Goal: Navigation & Orientation: Find specific page/section

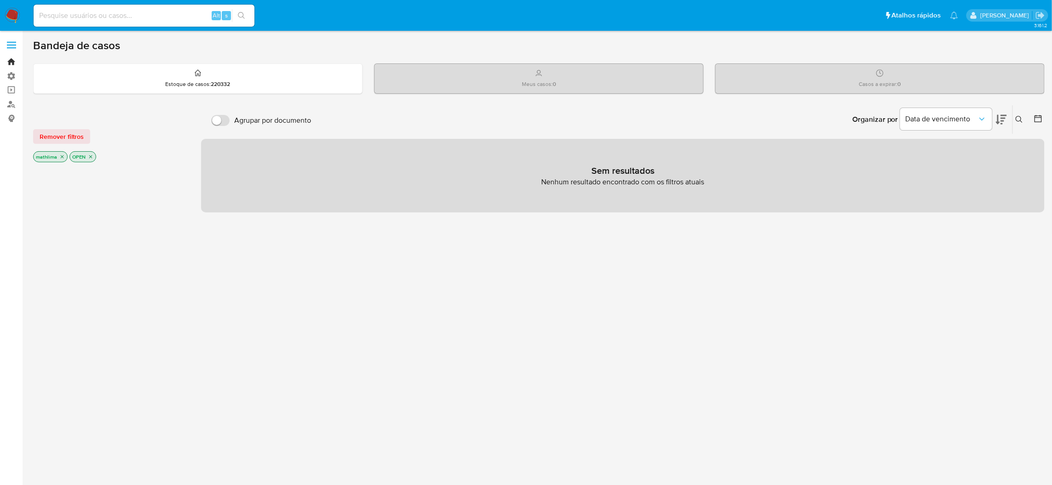
click at [8, 65] on link "Bandeja" at bounding box center [55, 62] width 110 height 14
click at [4, 64] on link "Bandeja" at bounding box center [55, 62] width 110 height 14
click at [11, 91] on link "Operações em massa" at bounding box center [55, 90] width 110 height 14
